Goal: Task Accomplishment & Management: Manage account settings

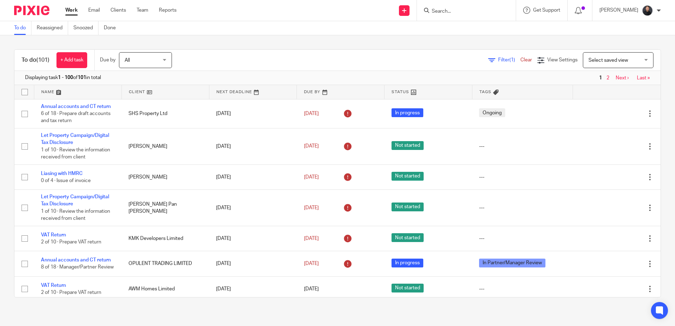
click at [481, 13] on input "Search" at bounding box center [463, 11] width 64 height 6
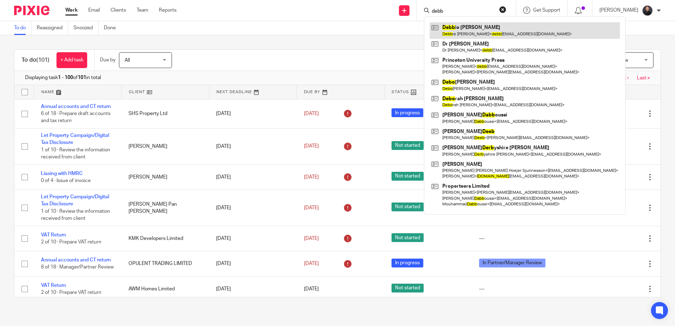
type input "debb"
click at [478, 31] on link at bounding box center [524, 30] width 190 height 16
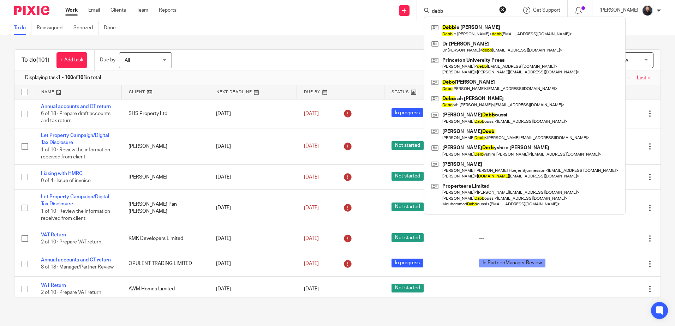
click at [307, 40] on div "To do (101) + Add task Due by All All Today Tomorrow This week Next week This m…" at bounding box center [337, 173] width 675 height 276
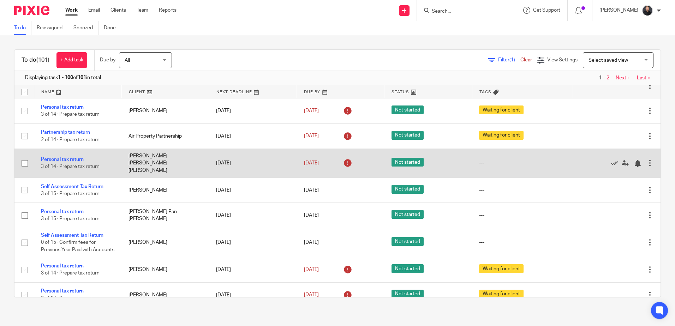
scroll to position [1659, 0]
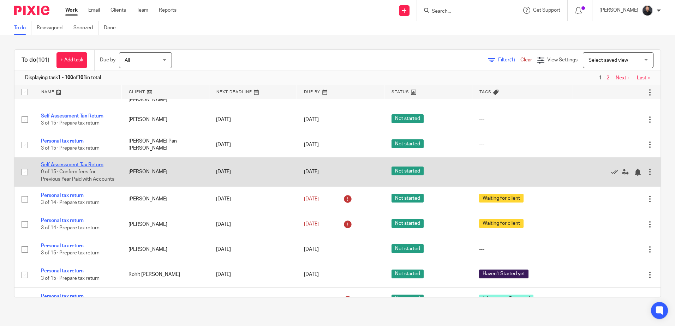
click at [84, 167] on link "Self Assessment Tax Return" at bounding box center [72, 164] width 62 height 5
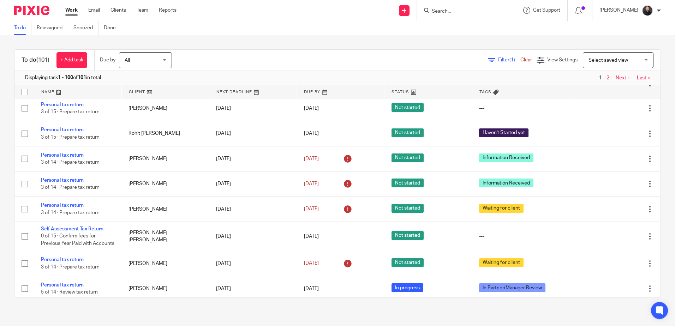
scroll to position [1835, 0]
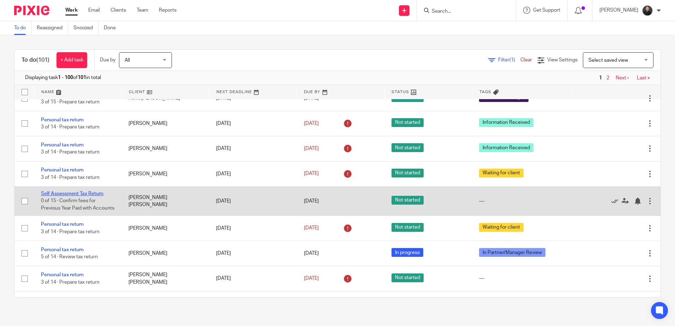
click at [80, 196] on link "Self Assessment Tax Return" at bounding box center [72, 193] width 62 height 5
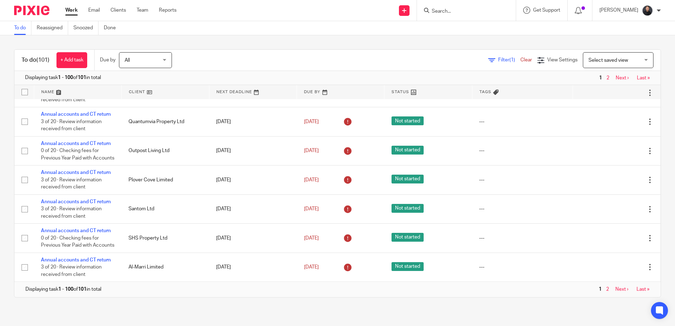
scroll to position [2562, 0]
drag, startPoint x: 652, startPoint y: 24, endPoint x: 555, endPoint y: 2, distance: 99.3
click at [458, 32] on div "To do Reassigned Snoozed Done" at bounding box center [337, 28] width 675 height 14
click at [453, 11] on input "Search" at bounding box center [463, 11] width 64 height 6
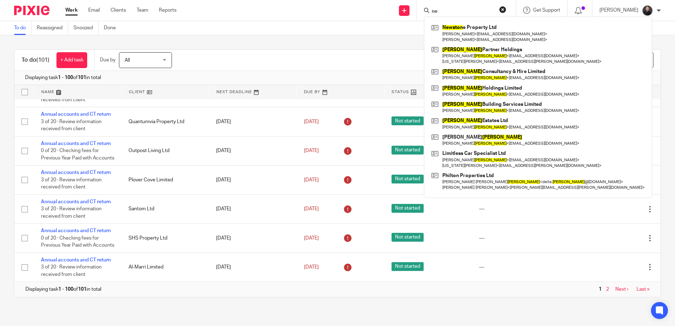
type input "n"
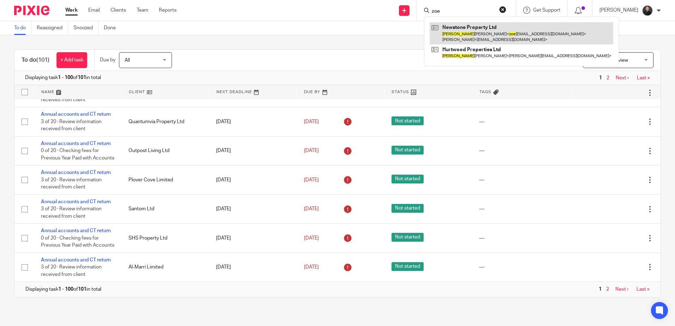
type input "zoe"
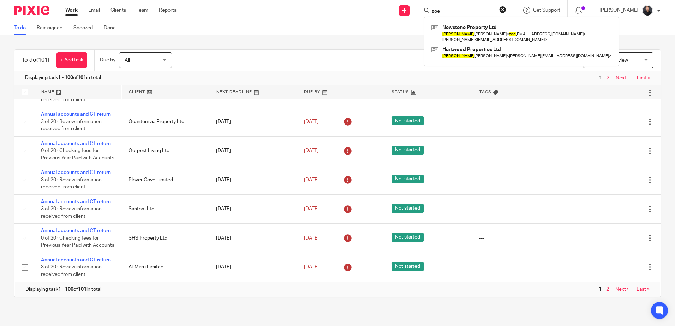
drag, startPoint x: 469, startPoint y: 26, endPoint x: 366, endPoint y: 5, distance: 105.2
click at [469, 26] on link at bounding box center [521, 33] width 184 height 22
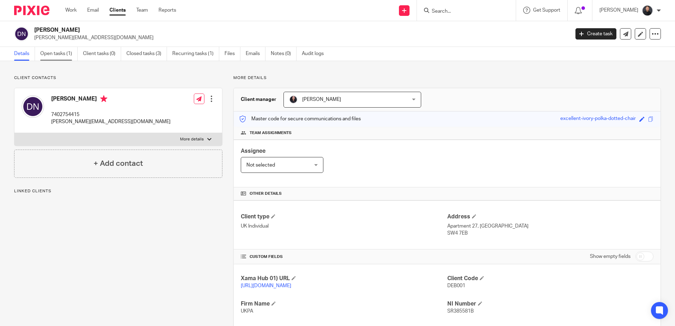
click at [64, 54] on link "Open tasks (1)" at bounding box center [58, 54] width 37 height 14
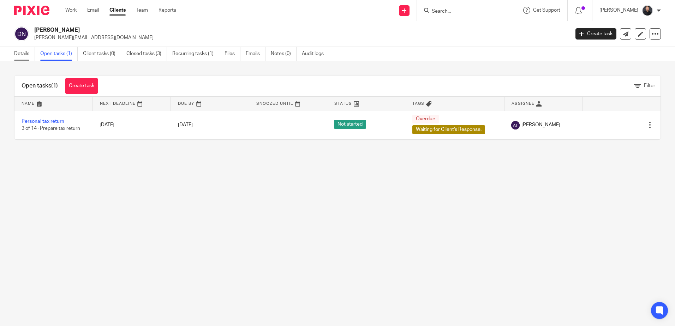
click at [19, 53] on link "Details" at bounding box center [24, 54] width 21 height 14
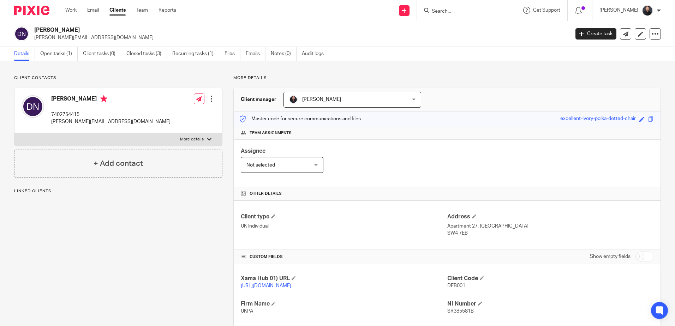
click at [475, 11] on input "Search" at bounding box center [463, 11] width 64 height 6
type input "f"
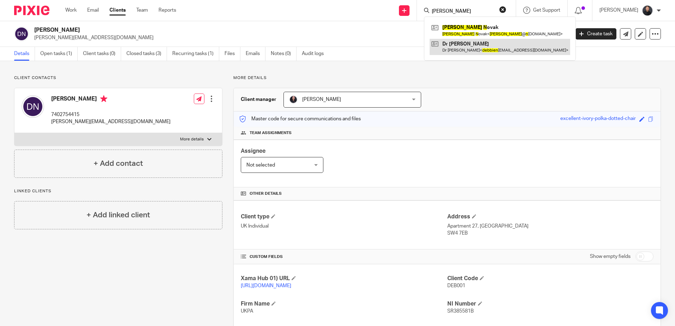
type input "debbie n"
click at [492, 52] on link at bounding box center [499, 47] width 140 height 16
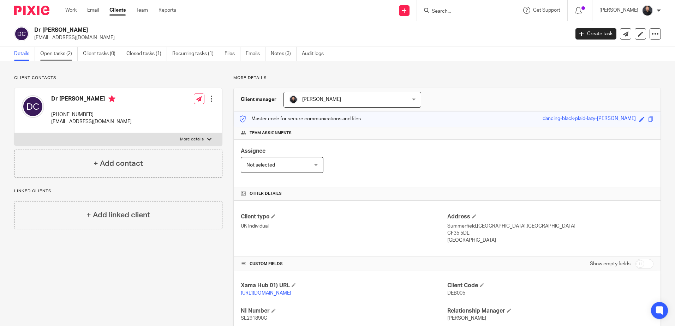
click at [50, 55] on link "Open tasks (2)" at bounding box center [58, 54] width 37 height 14
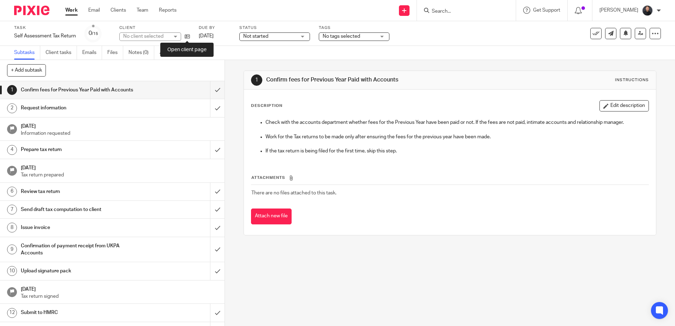
drag, startPoint x: 185, startPoint y: 35, endPoint x: 174, endPoint y: 22, distance: 17.8
click at [185, 35] on icon at bounding box center [187, 36] width 5 height 5
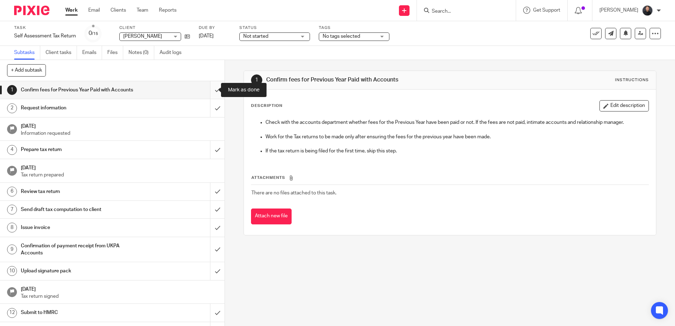
click at [213, 88] on input "submit" at bounding box center [112, 90] width 224 height 18
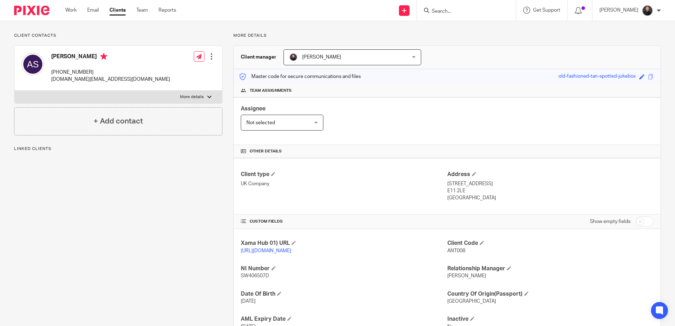
scroll to position [104, 0]
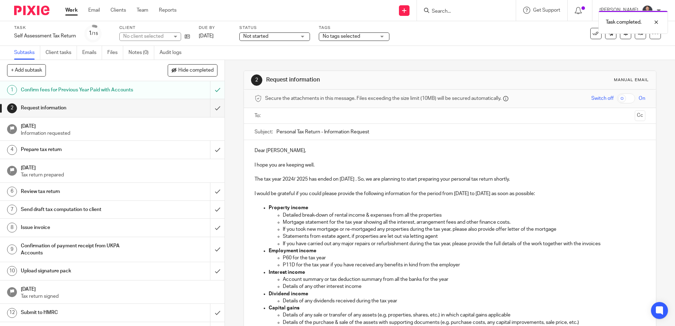
scroll to position [35, 0]
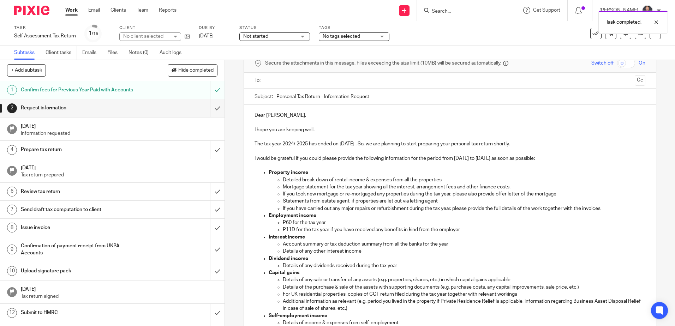
drag, startPoint x: 0, startPoint y: 0, endPoint x: 301, endPoint y: 114, distance: 322.0
click at [301, 114] on p "Dear [PERSON_NAME]," at bounding box center [449, 115] width 390 height 7
click at [276, 81] on input "text" at bounding box center [450, 81] width 364 height 8
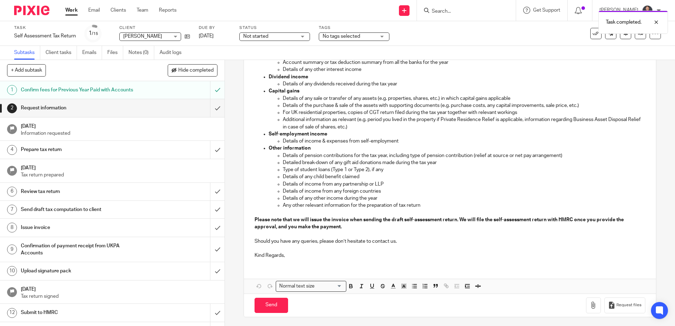
scroll to position [220, 0]
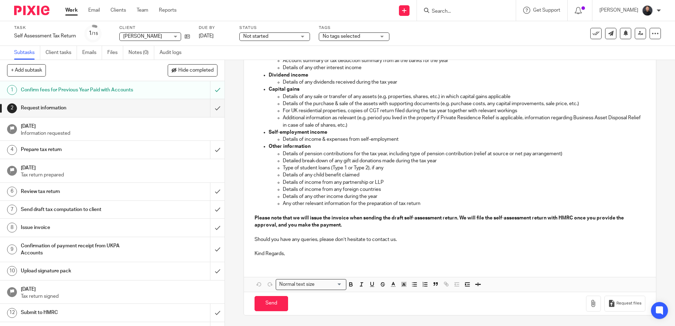
click at [285, 254] on p "Kind Regards," at bounding box center [449, 253] width 390 height 7
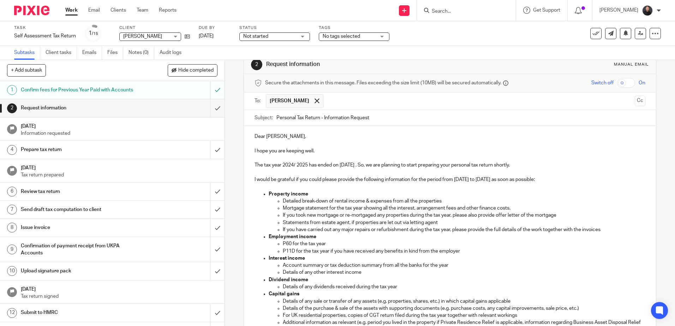
scroll to position [227, 0]
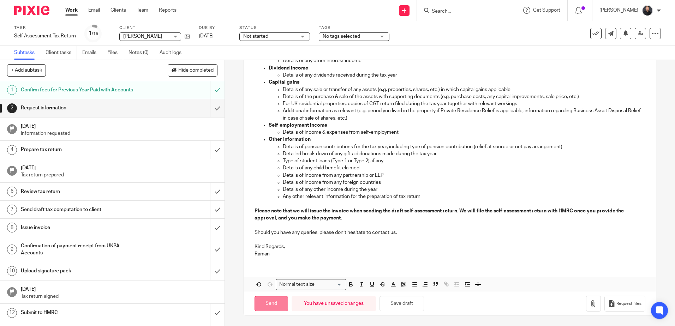
click at [275, 304] on input "Send" at bounding box center [271, 303] width 34 height 15
type input "Sent"
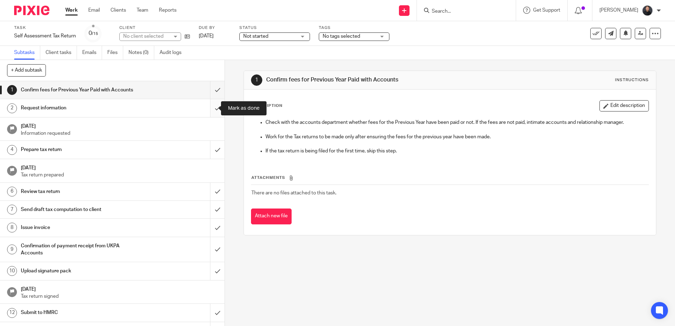
click at [212, 106] on input "submit" at bounding box center [112, 108] width 224 height 18
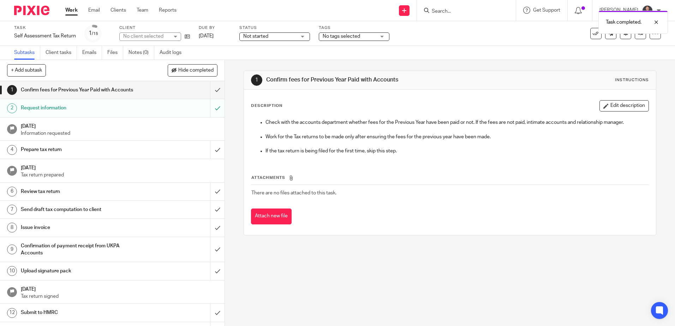
click at [116, 110] on h1 "Request information" at bounding box center [81, 108] width 121 height 11
click at [209, 90] on input "submit" at bounding box center [112, 90] width 224 height 18
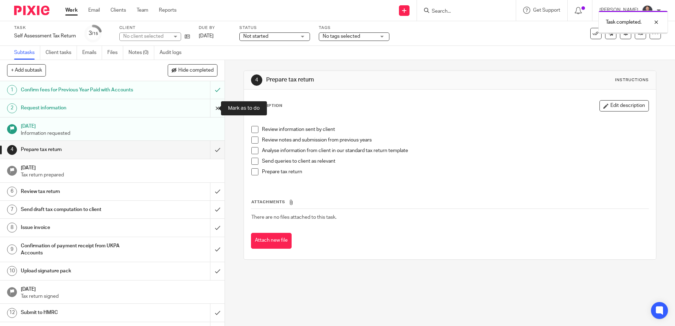
click at [212, 106] on input "submit" at bounding box center [112, 108] width 224 height 18
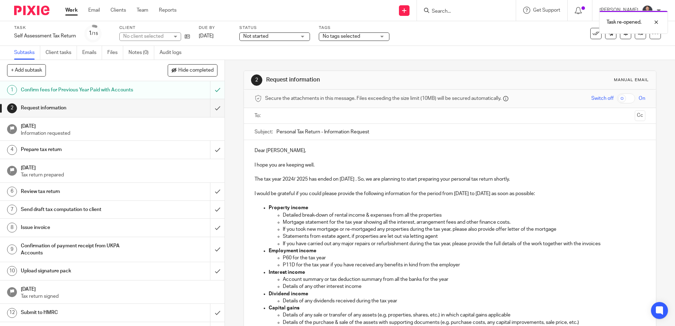
click at [276, 117] on input "text" at bounding box center [450, 116] width 364 height 8
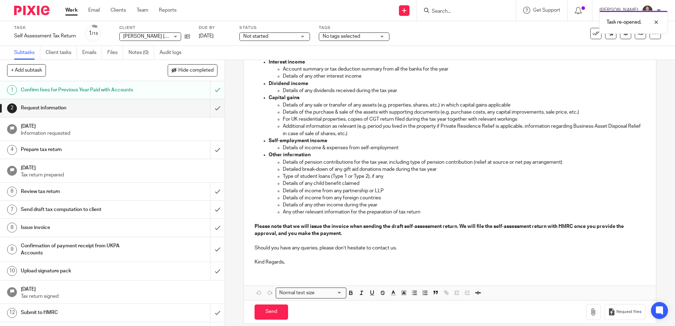
scroll to position [220, 0]
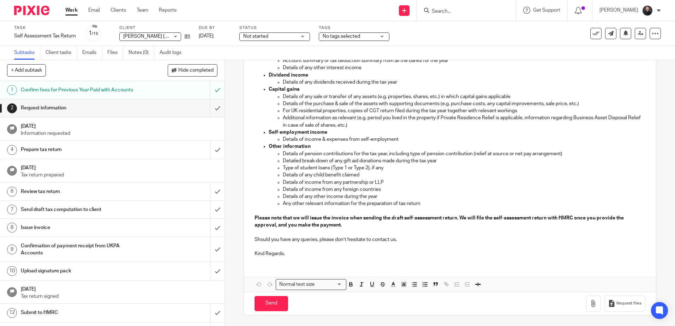
click at [299, 256] on p "Kind Regards," at bounding box center [449, 253] width 390 height 7
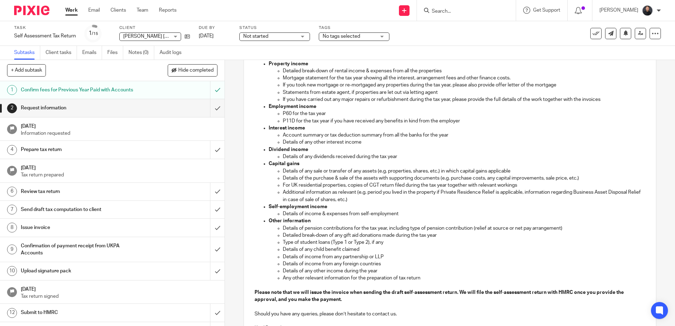
scroll to position [227, 0]
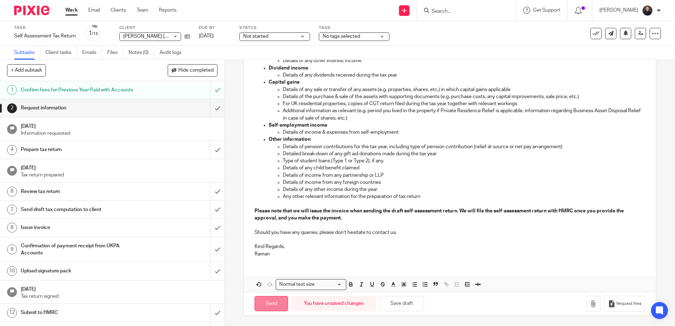
click at [269, 307] on input "Send" at bounding box center [271, 303] width 34 height 15
type input "Sent"
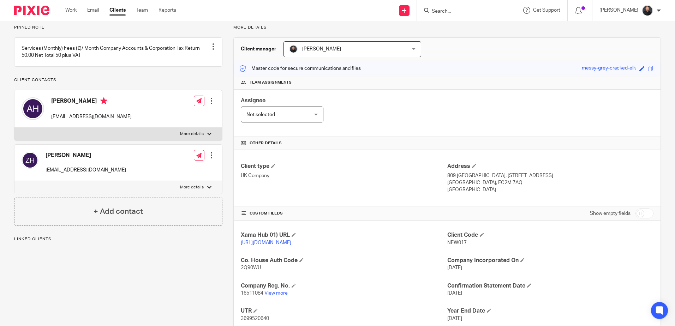
scroll to position [104, 0]
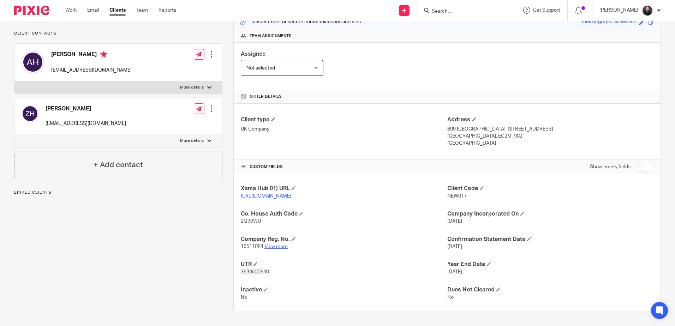
click at [276, 246] on link "View more" at bounding box center [275, 246] width 23 height 5
click at [465, 14] on input "Search" at bounding box center [463, 11] width 64 height 6
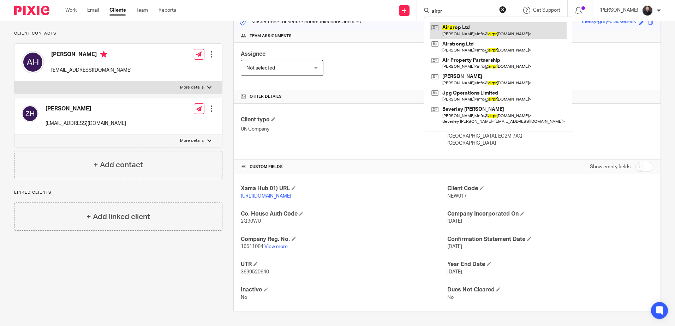
type input "airpr"
click at [462, 26] on link at bounding box center [497, 30] width 137 height 16
click at [506, 11] on button "reset" at bounding box center [502, 9] width 7 height 7
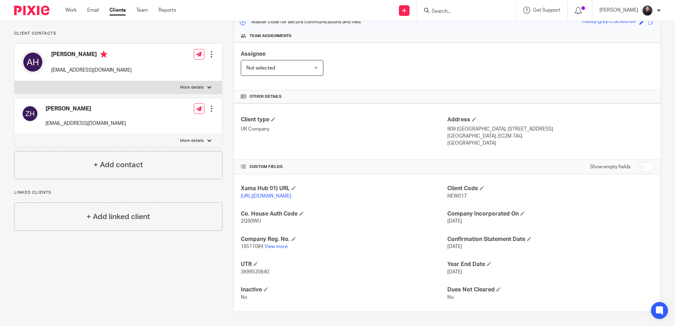
click at [481, 12] on input "Search" at bounding box center [463, 11] width 64 height 6
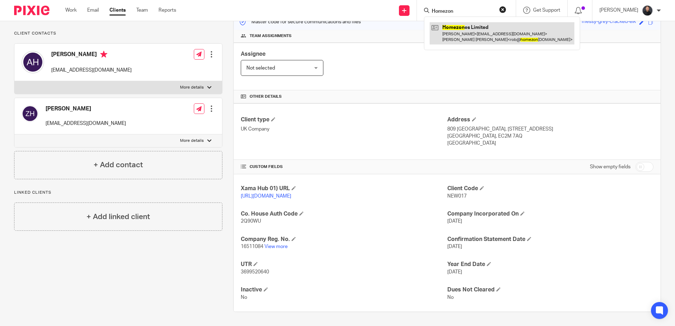
type input "Homezon"
click at [467, 37] on link at bounding box center [501, 33] width 145 height 22
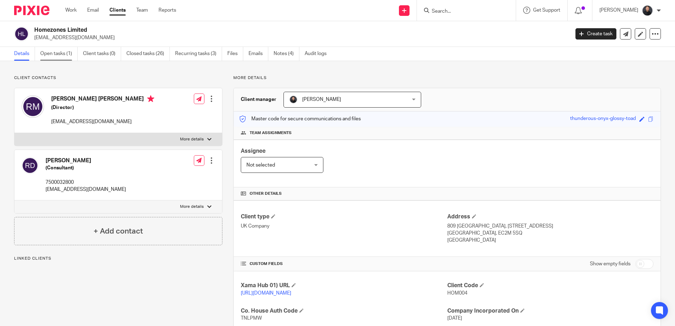
click at [51, 56] on link "Open tasks (1)" at bounding box center [58, 54] width 37 height 14
